Goal: Task Accomplishment & Management: Complete application form

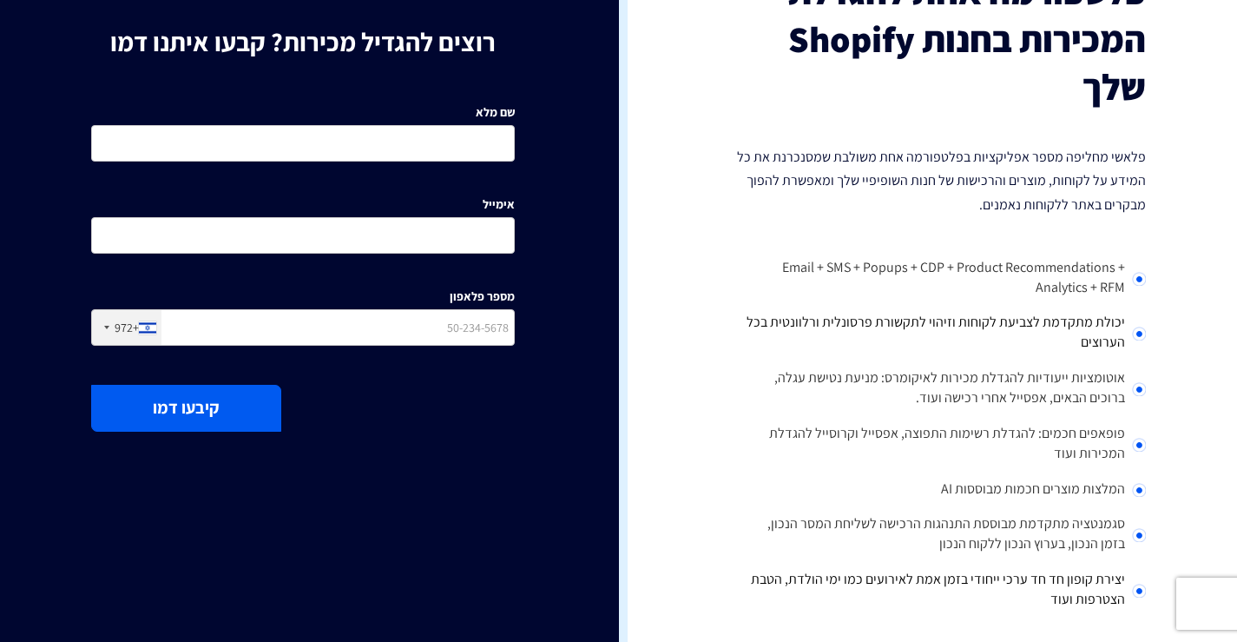
scroll to position [174, 0]
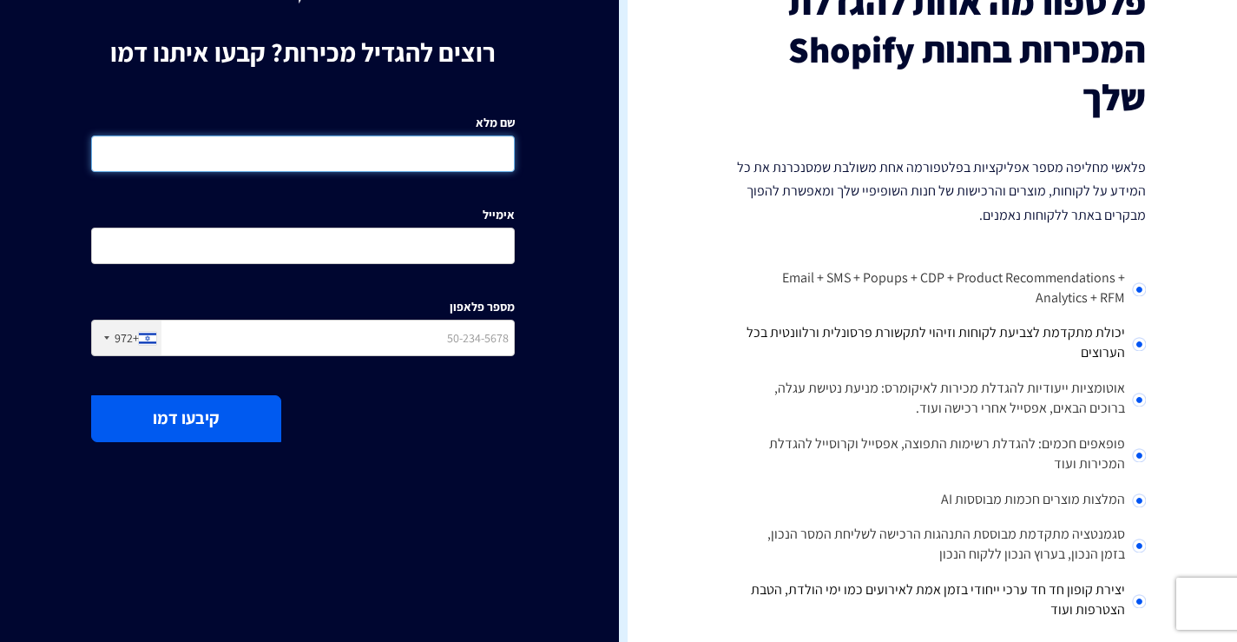
click at [473, 148] on input "שם מלא" at bounding box center [303, 153] width 424 height 36
type input "גדמו טרפה"
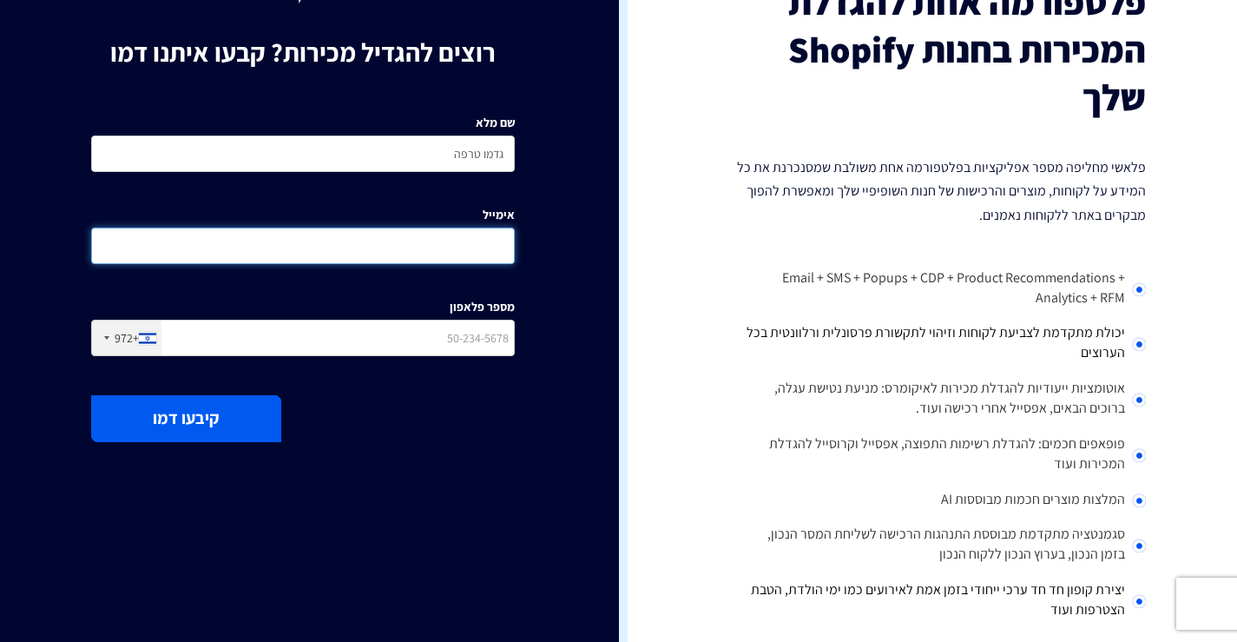
click at [420, 232] on input "אימייל" at bounding box center [303, 245] width 424 height 36
type input "ע"
type input "[EMAIL_ADDRESS][DOMAIN_NAME]"
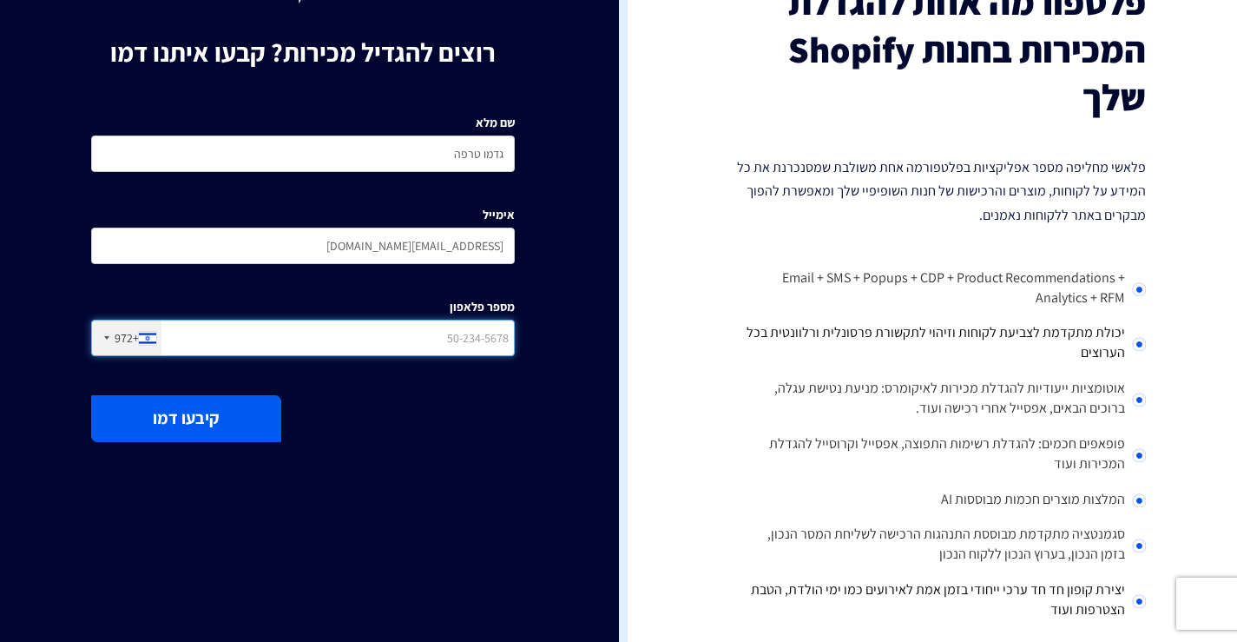
click at [431, 337] on input "מספר פלאפון" at bounding box center [303, 338] width 424 height 36
type input "8"
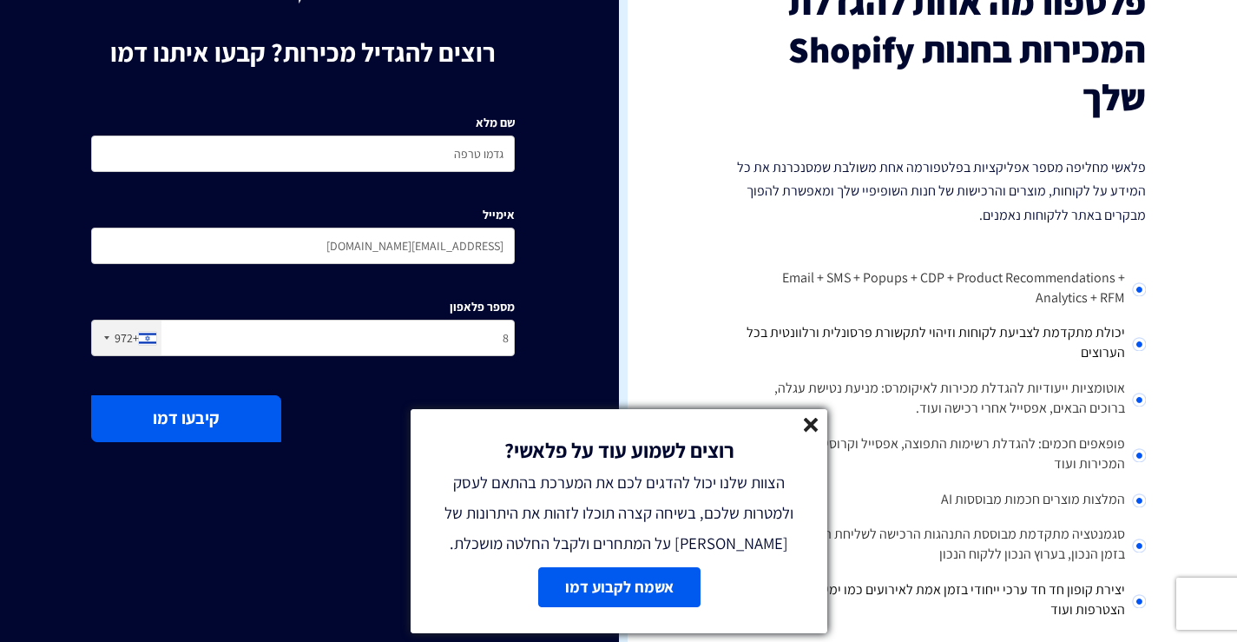
click at [812, 424] on line at bounding box center [811, 425] width 12 height 12
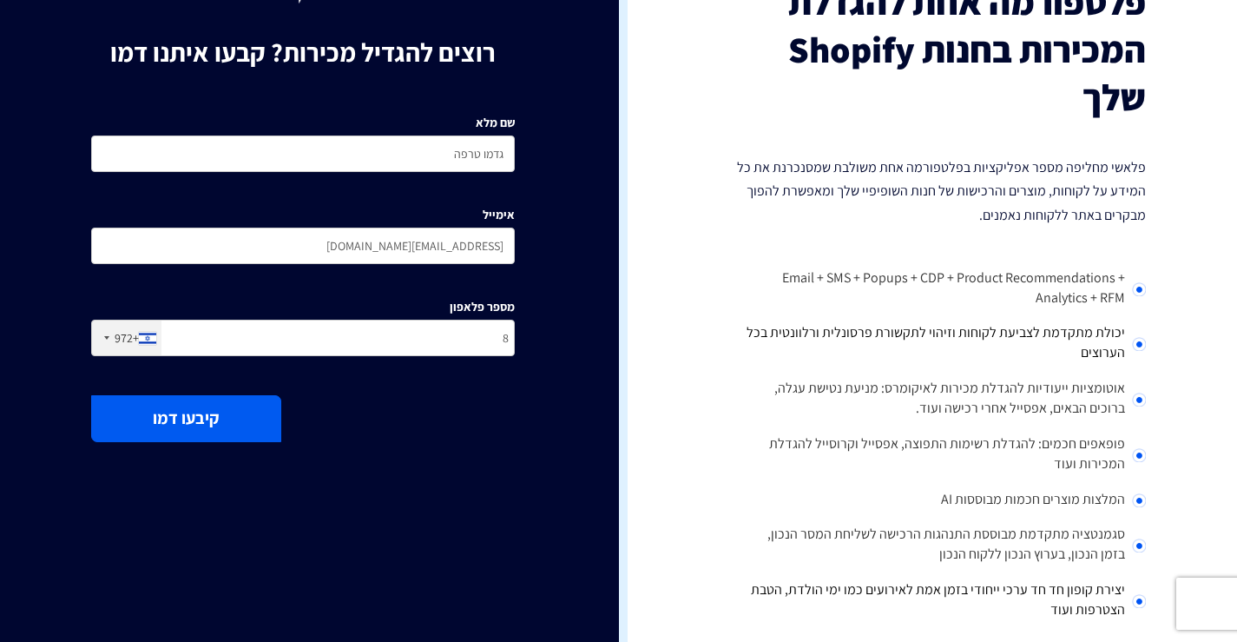
click at [179, 424] on button "קיבעו דמו" at bounding box center [186, 418] width 190 height 46
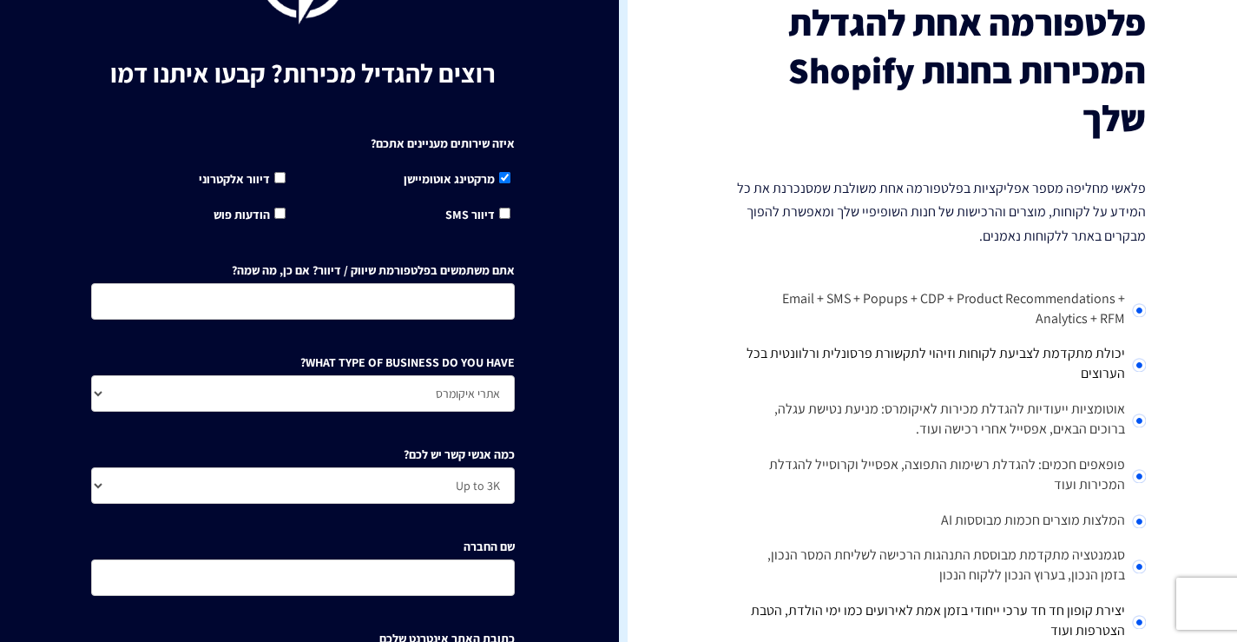
scroll to position [0, 0]
